Goal: Task Accomplishment & Management: Manage account settings

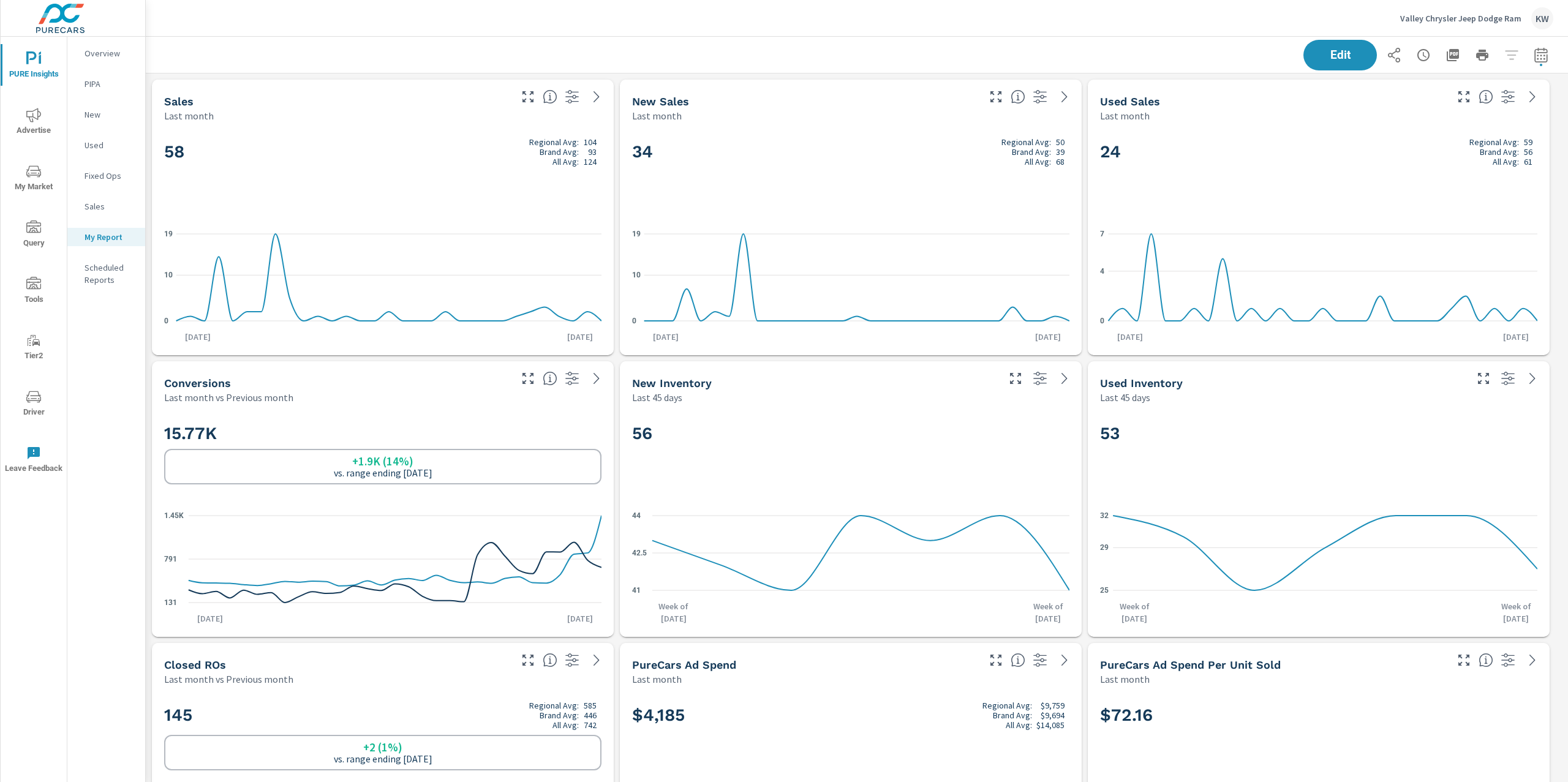
scroll to position [5102, 1436]
click at [1443, 22] on p "Valley Chrysler Jeep Dodge Ram" at bounding box center [1461, 18] width 121 height 11
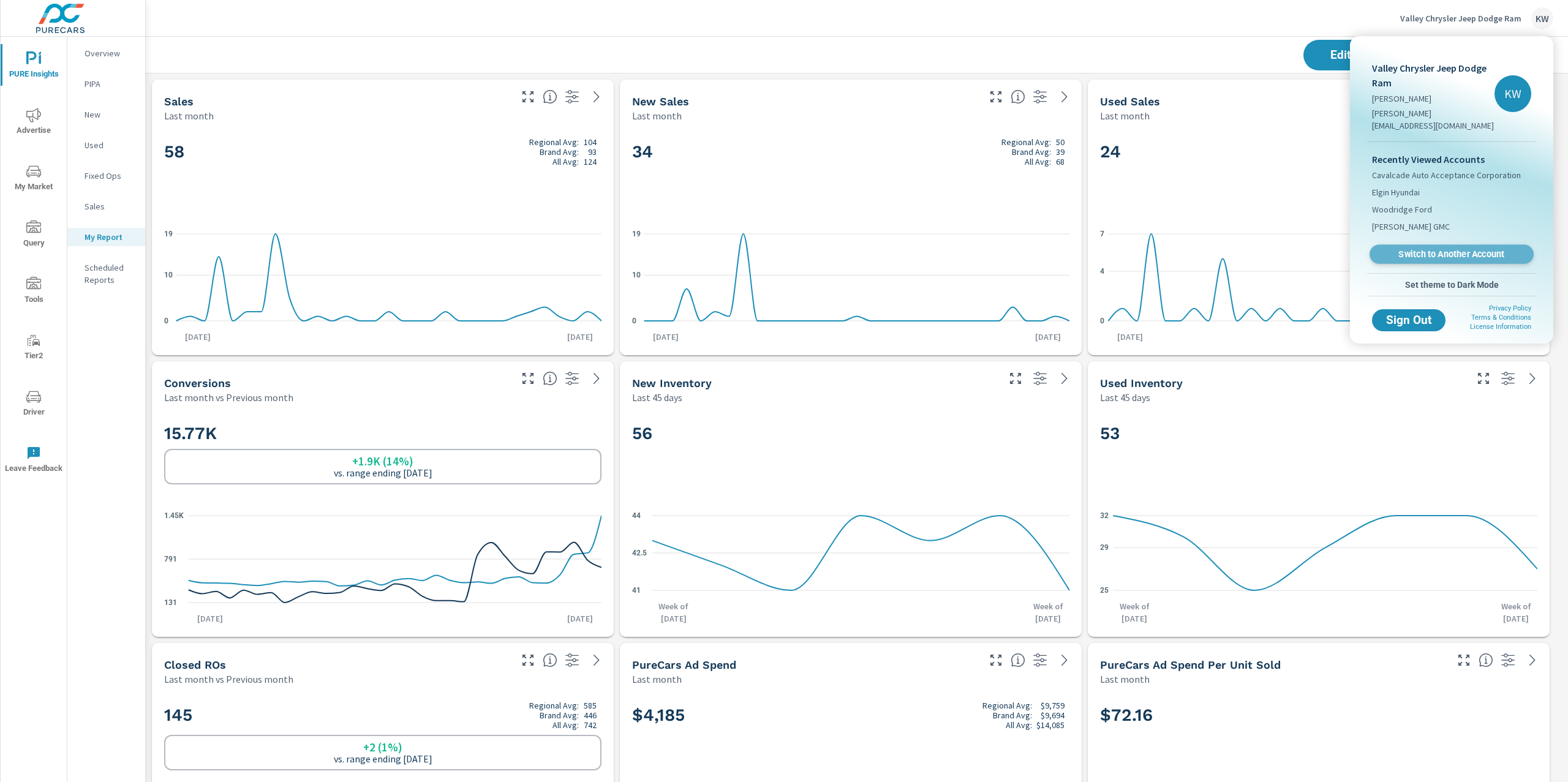
click at [1429, 248] on span "Switch to Another Account" at bounding box center [1452, 254] width 150 height 11
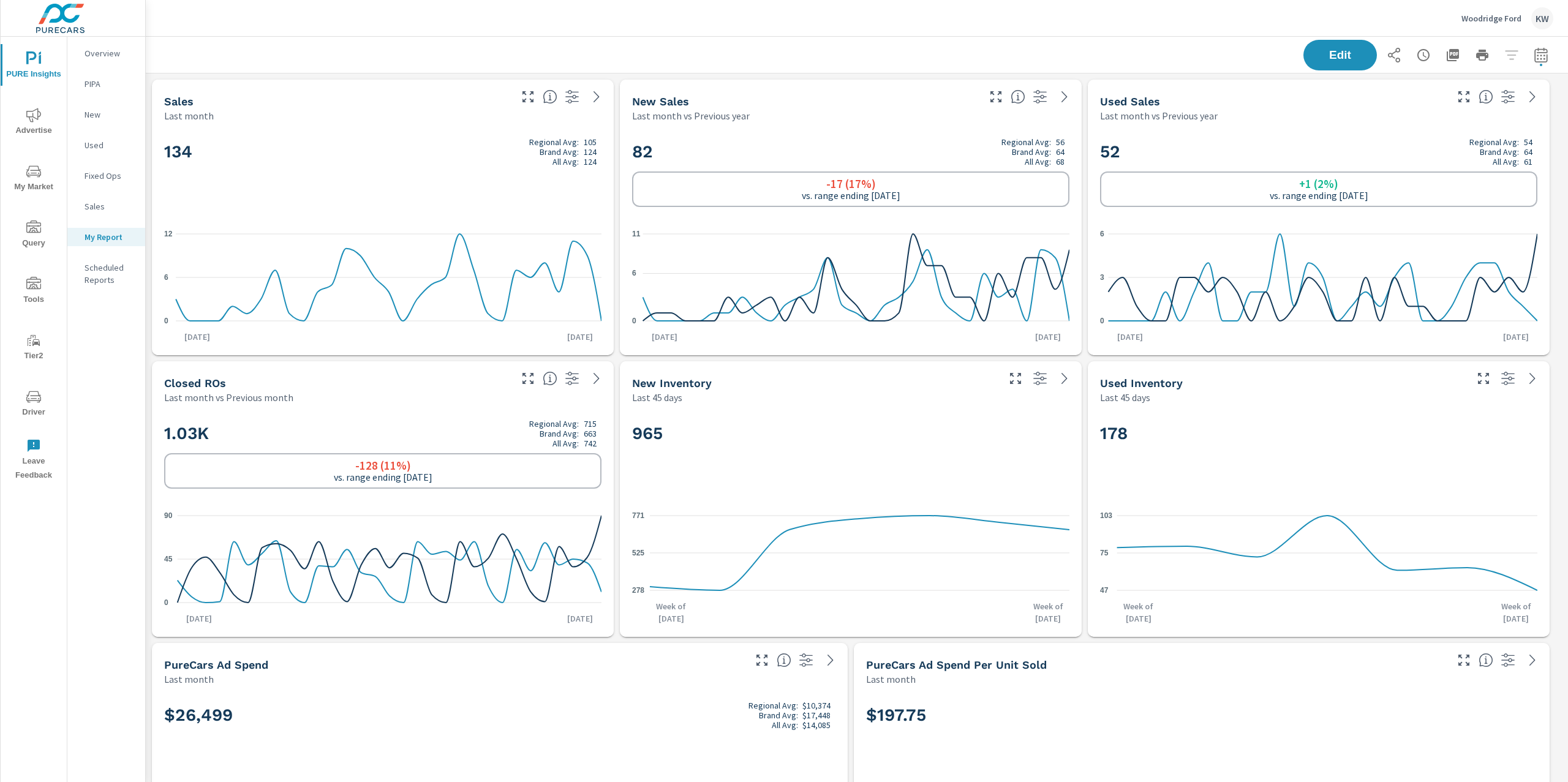
scroll to position [1, 0]
